Goal: Transaction & Acquisition: Book appointment/travel/reservation

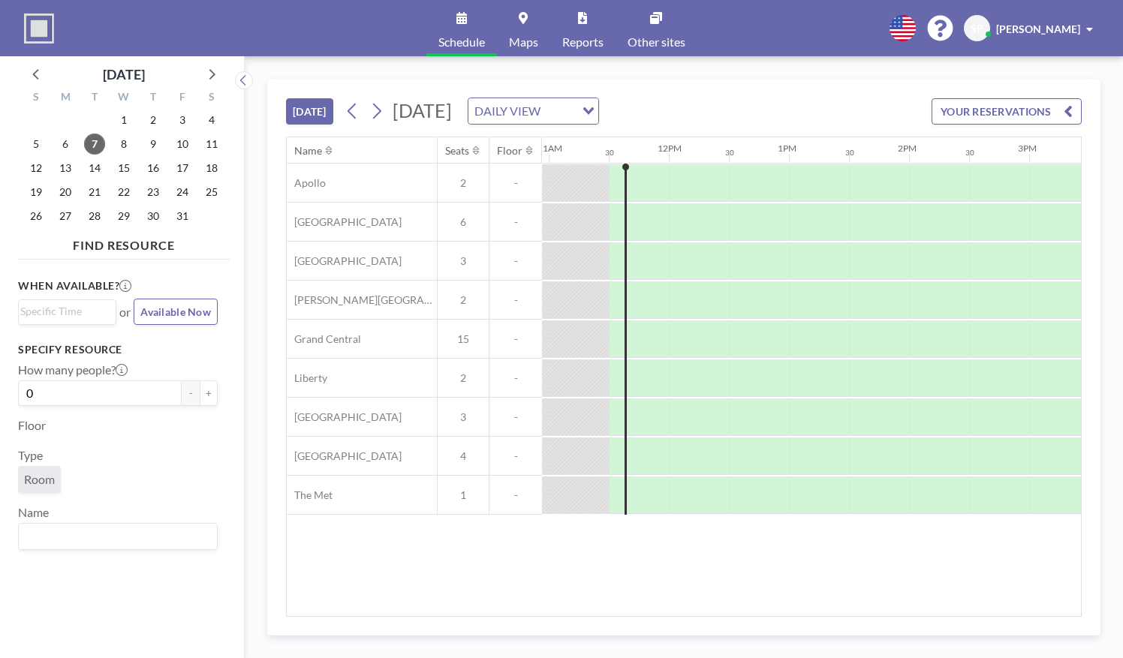
scroll to position [0, 1321]
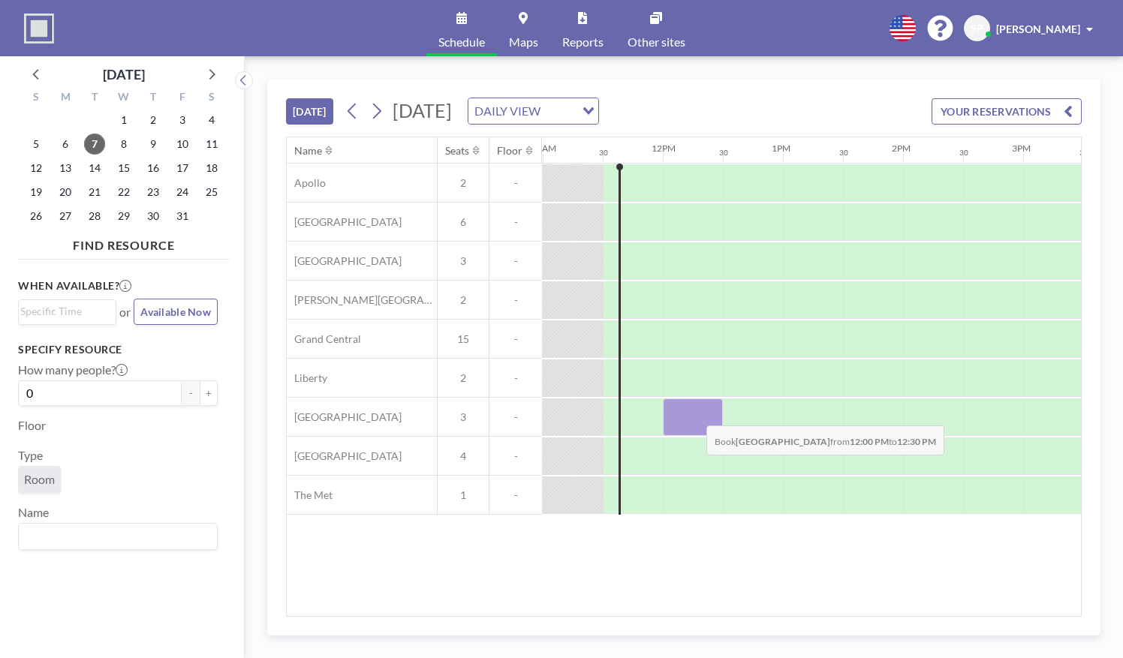
click at [694, 413] on div at bounding box center [693, 418] width 60 height 38
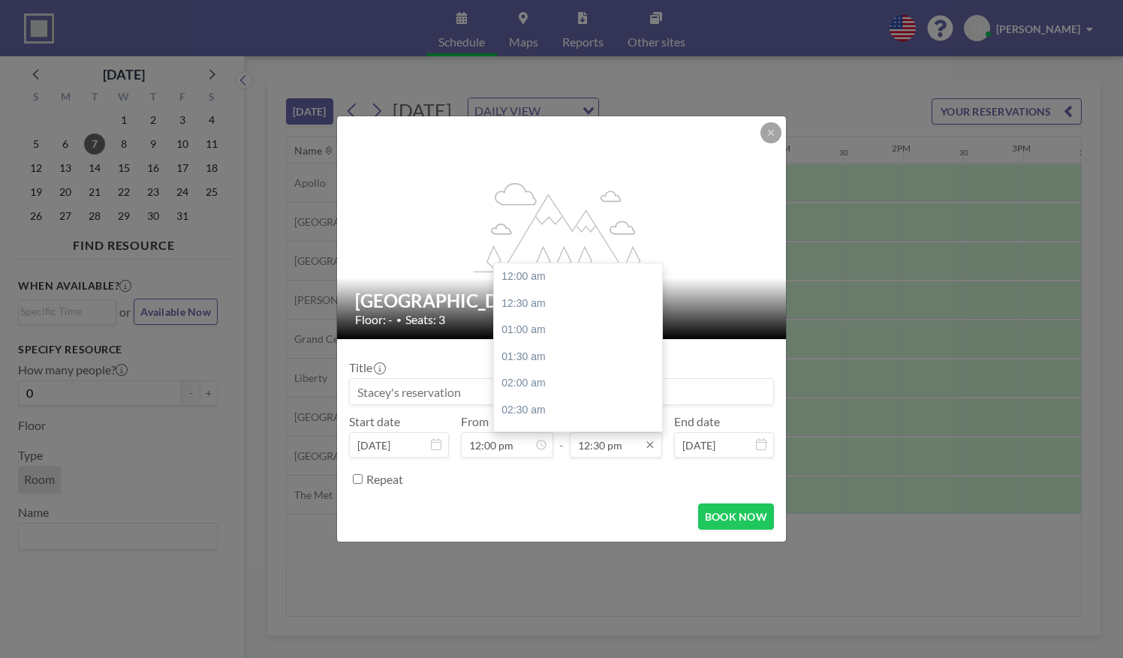
scroll to position [668, 0]
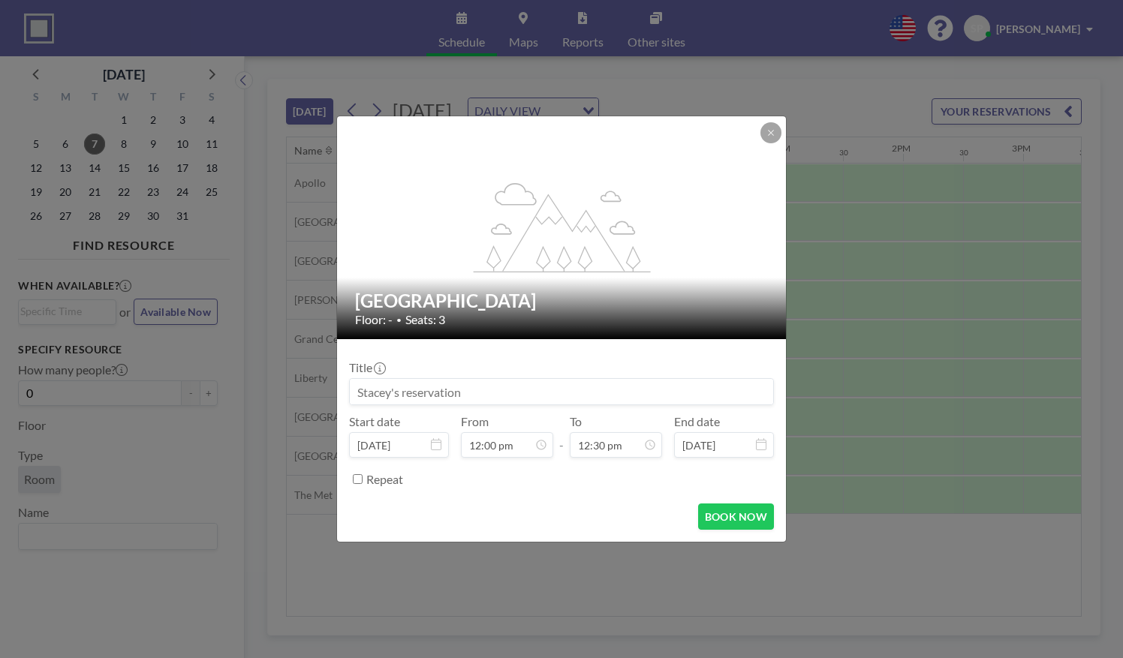
click at [619, 499] on form "Title Start date [DATE] From 12:00 pm - To 12:30 pm End date [DATE] Repeat BOOK…" at bounding box center [561, 440] width 449 height 203
click at [745, 523] on button "BOOK NOW" at bounding box center [736, 517] width 76 height 26
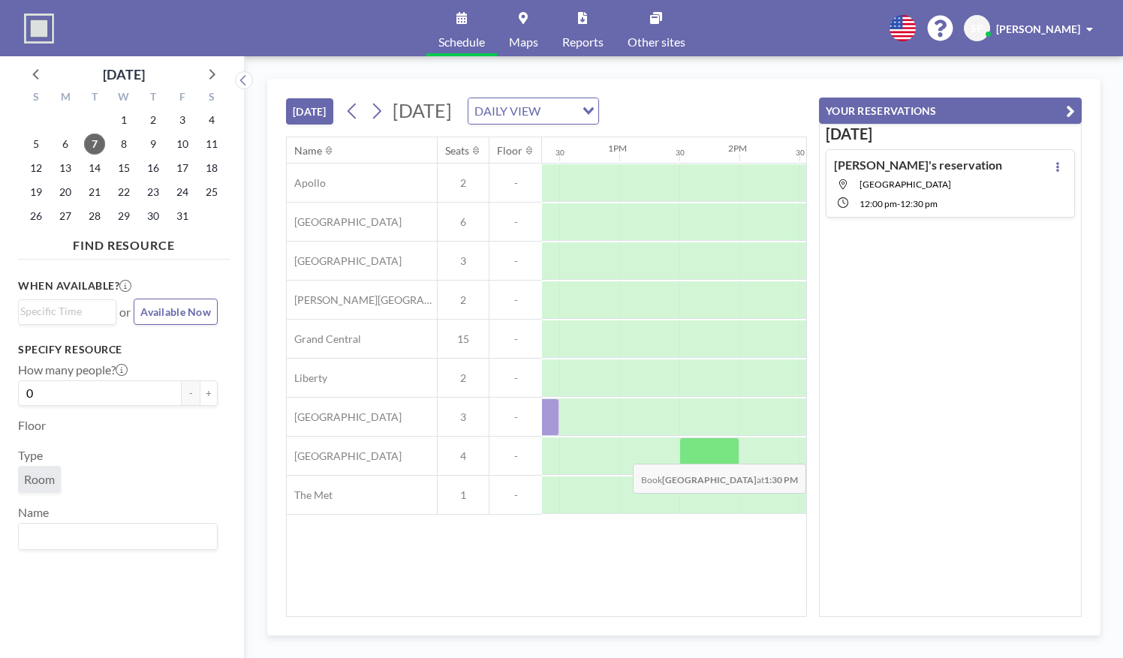
scroll to position [0, 1485]
click at [1071, 113] on icon "button" at bounding box center [1070, 111] width 9 height 18
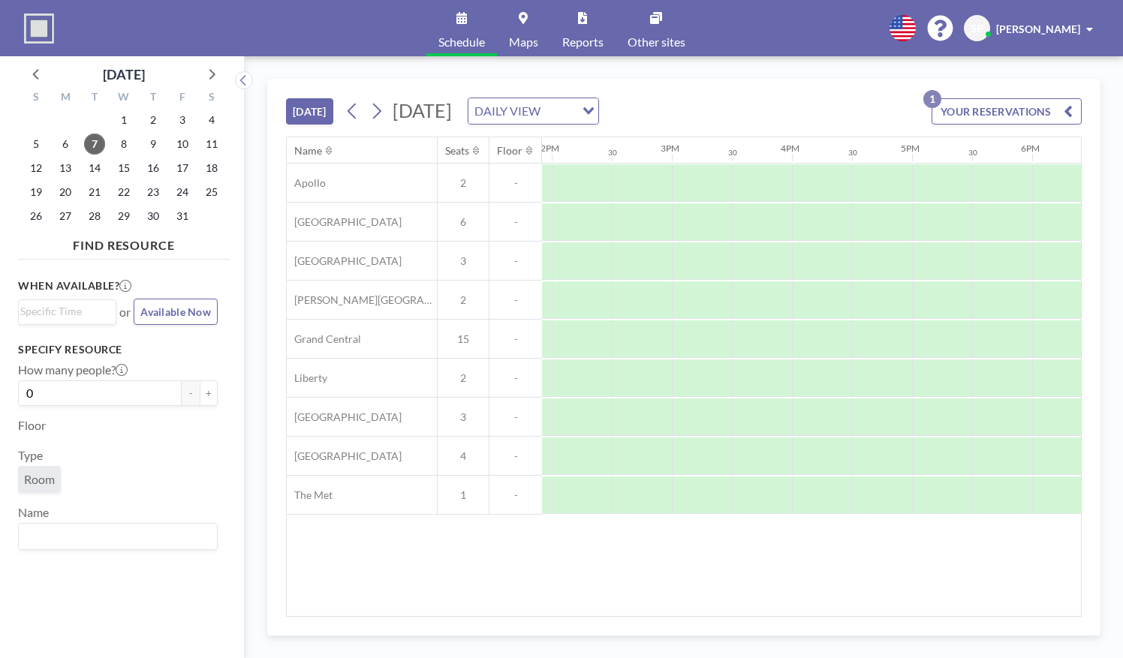
scroll to position [0, 1673]
click at [808, 413] on div at bounding box center [821, 418] width 60 height 38
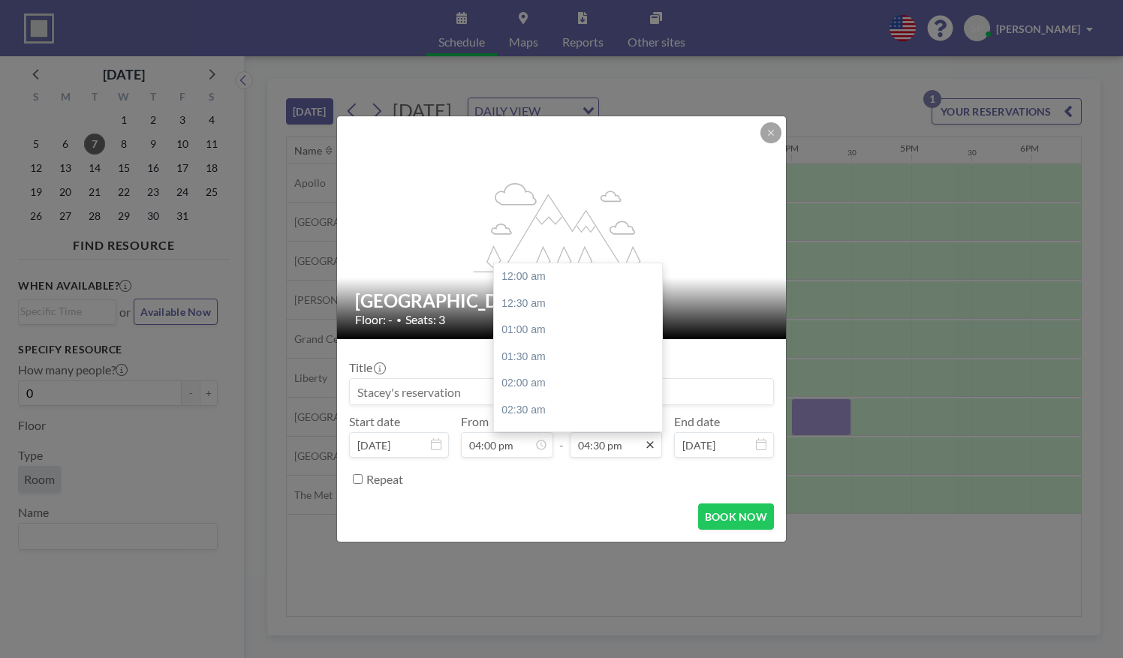
scroll to position [882, 0]
click at [587, 306] on div "05:00 pm" at bounding box center [582, 303] width 176 height 27
type input "05:00 pm"
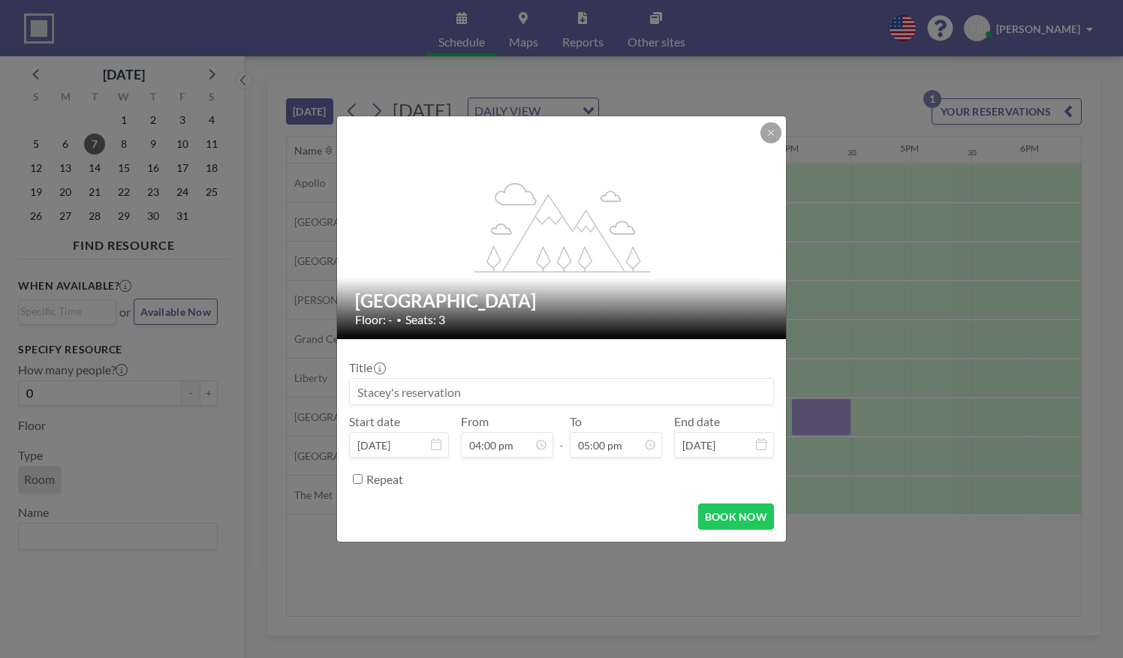
scroll to position [908, 0]
click at [724, 517] on button "BOOK NOW" at bounding box center [736, 517] width 76 height 26
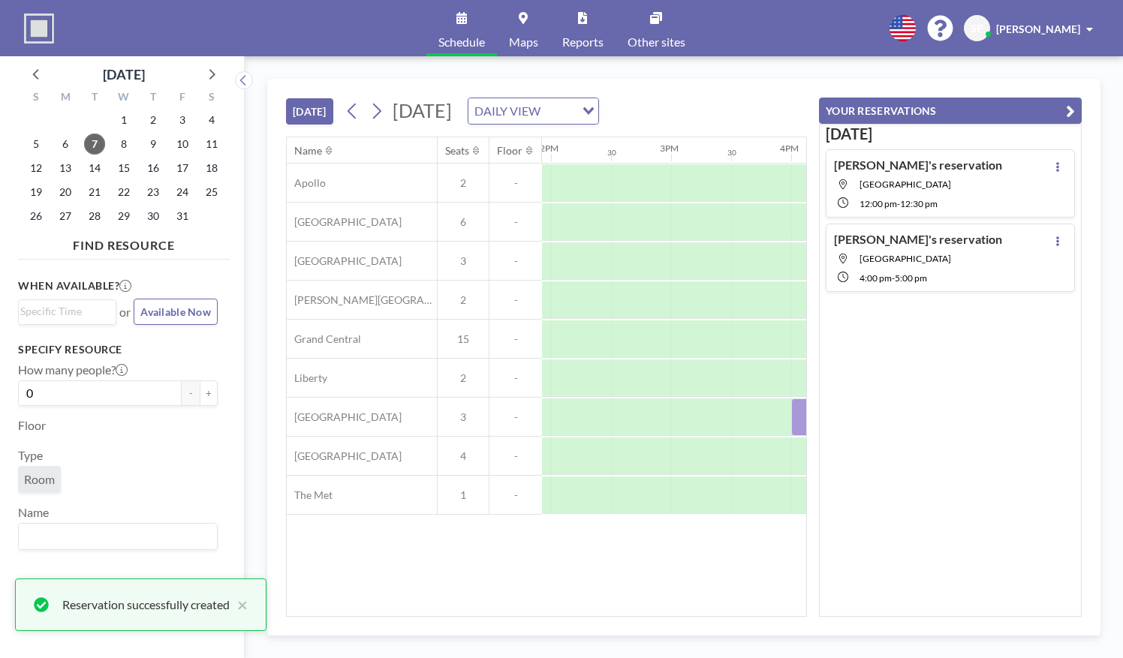
click at [761, 559] on div "Name Seats Floor 12AM 30 1AM 30 2AM 30 3AM 30 4AM 30 5AM 30 6AM 30 7AM 30 8AM 3…" at bounding box center [547, 376] width 520 height 479
